Goal: Find specific page/section: Find specific page/section

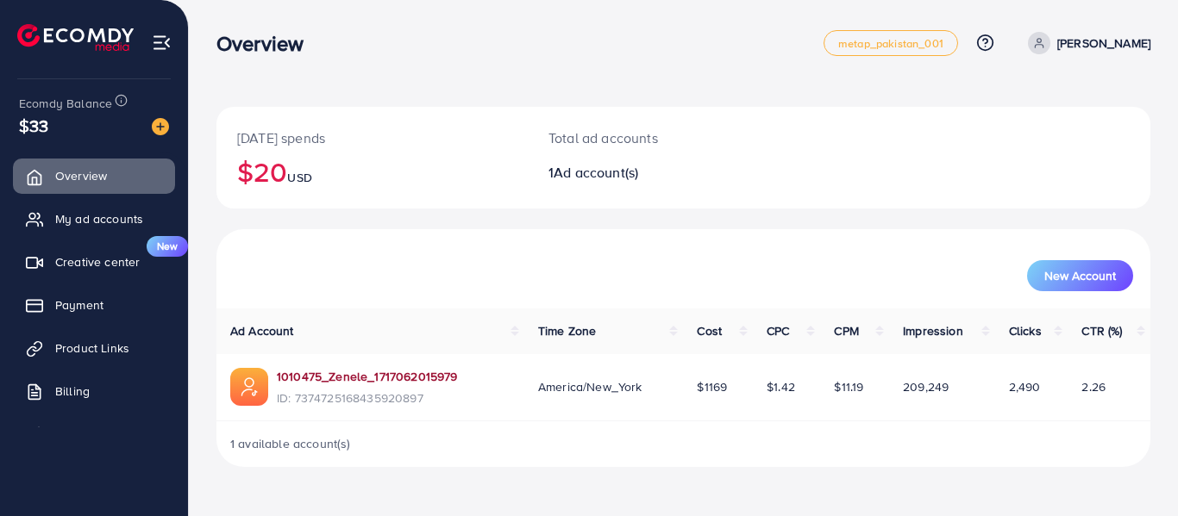
click at [321, 379] on link "1010475_Zenele_1717062015979" at bounding box center [367, 376] width 180 height 17
click at [92, 218] on span "My ad accounts" at bounding box center [103, 218] width 88 height 17
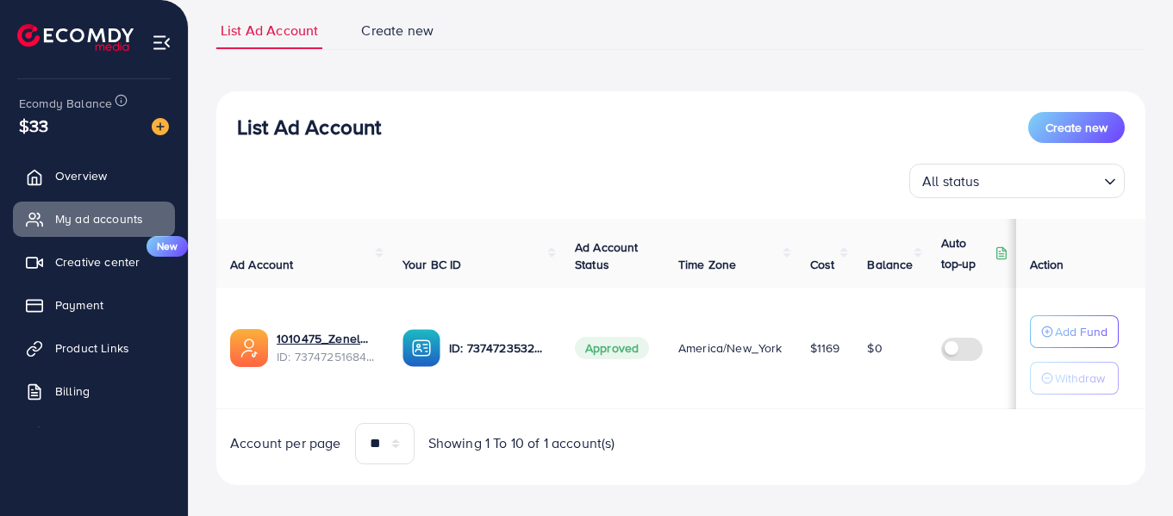
scroll to position [137, 0]
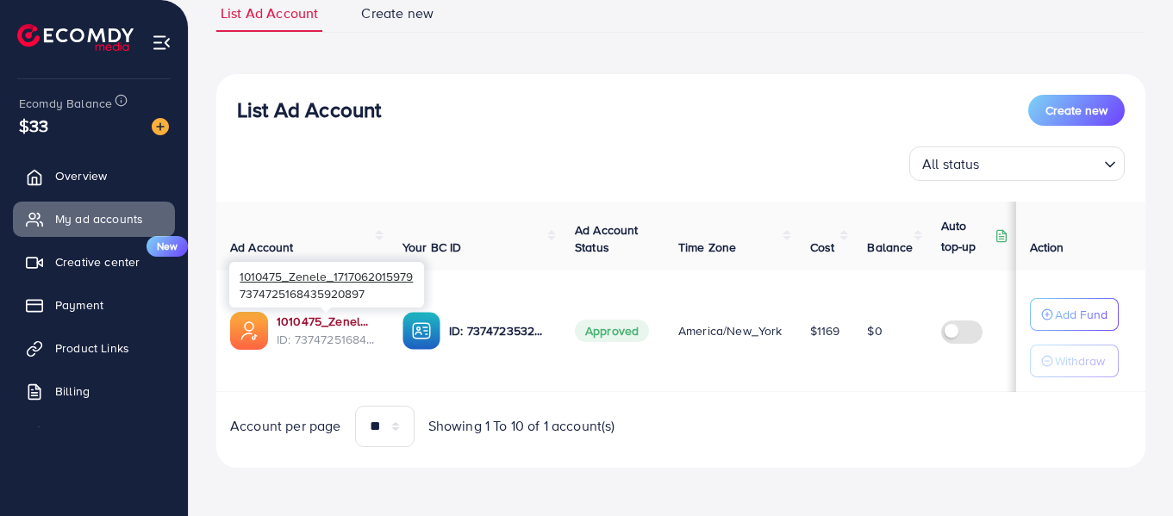
click at [321, 316] on link "1010475_Zenele_1717062015979" at bounding box center [326, 321] width 98 height 17
